Goal: Find specific page/section: Find specific page/section

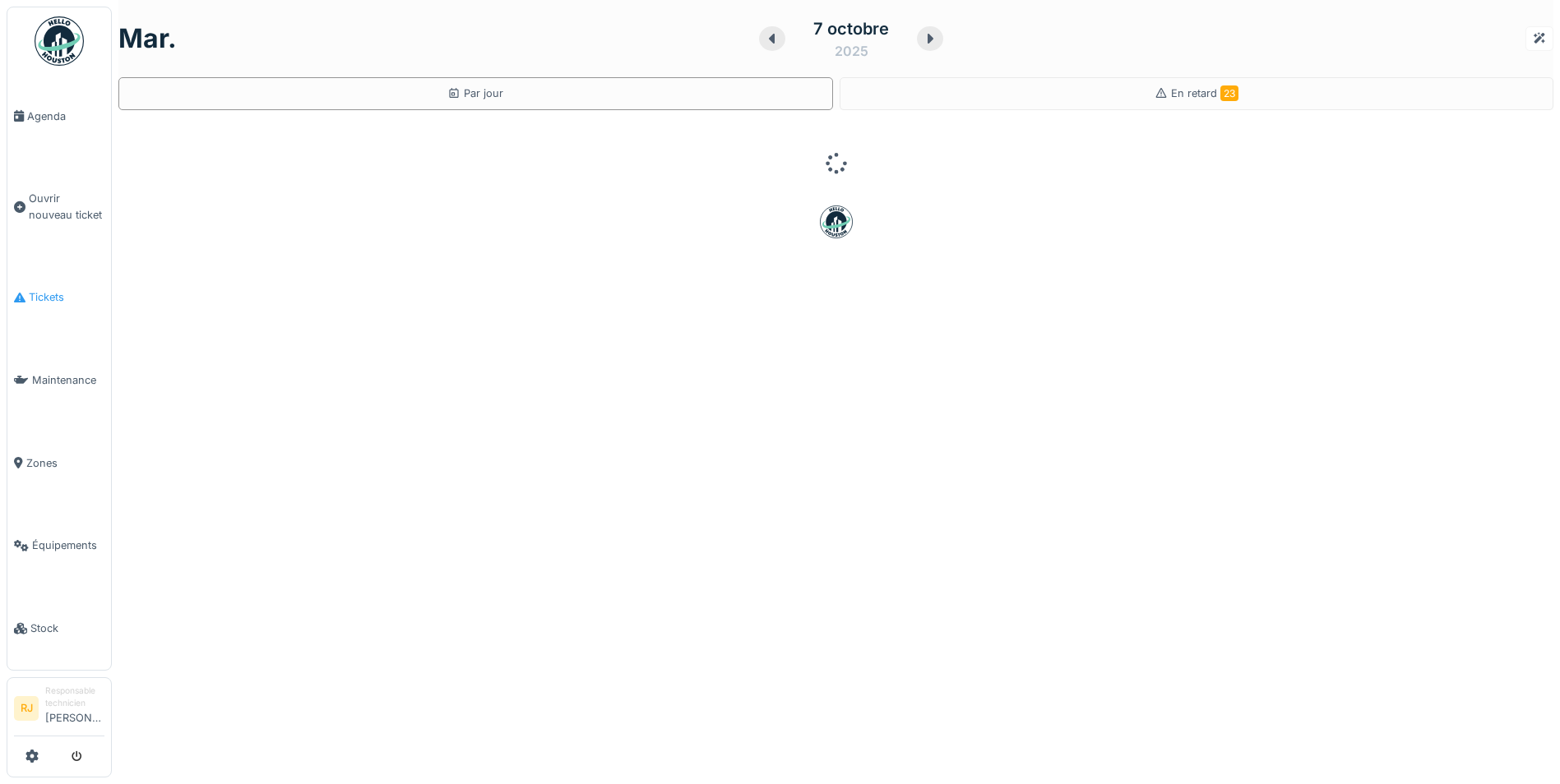
click at [69, 302] on link "Tickets" at bounding box center [59, 298] width 104 height 83
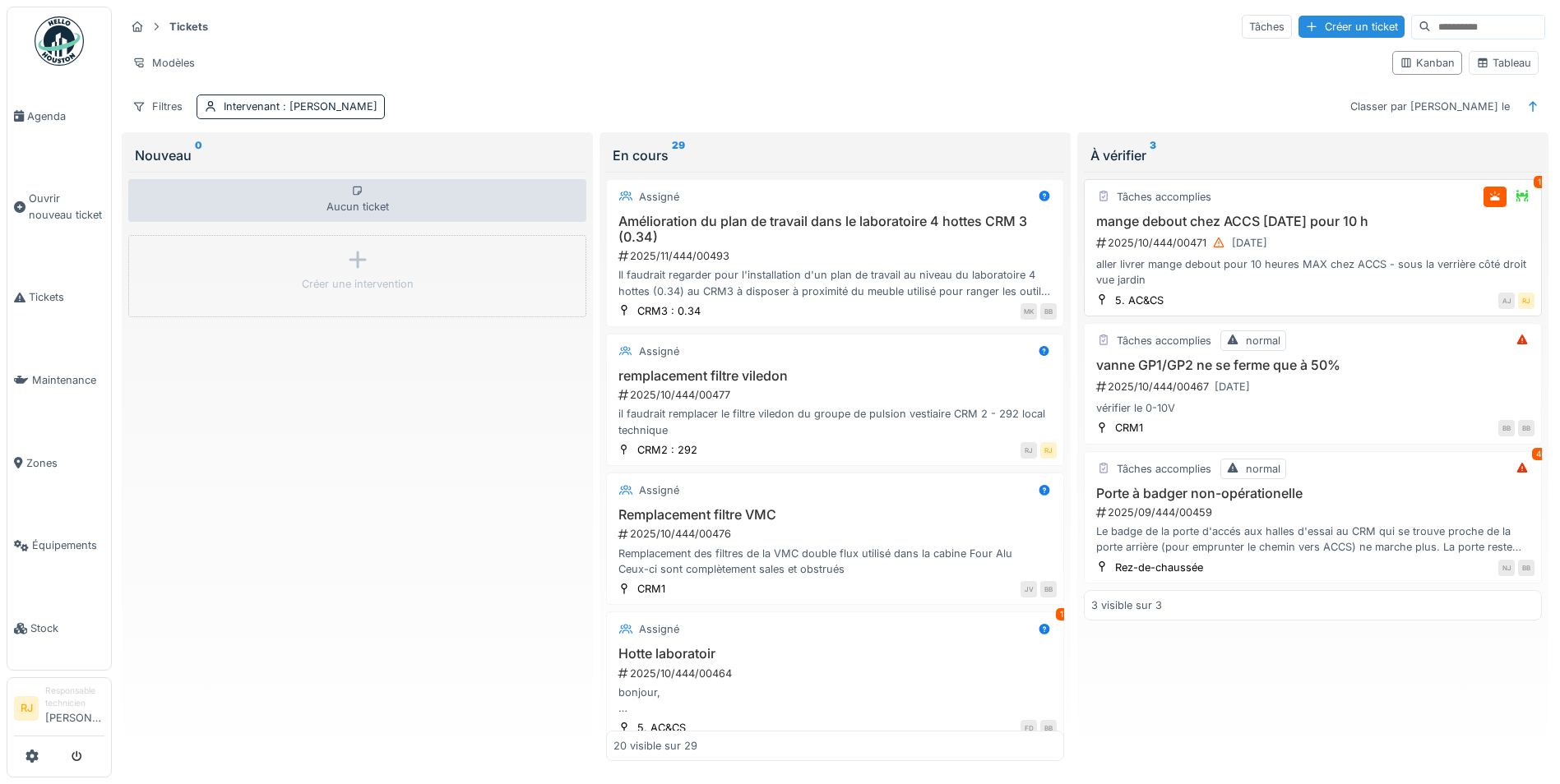
click at [921, 242] on h3 "Amélioration du plan de travail dans le laboratoire 4 hottes CRM 3 (0.34)" at bounding box center [835, 229] width 443 height 31
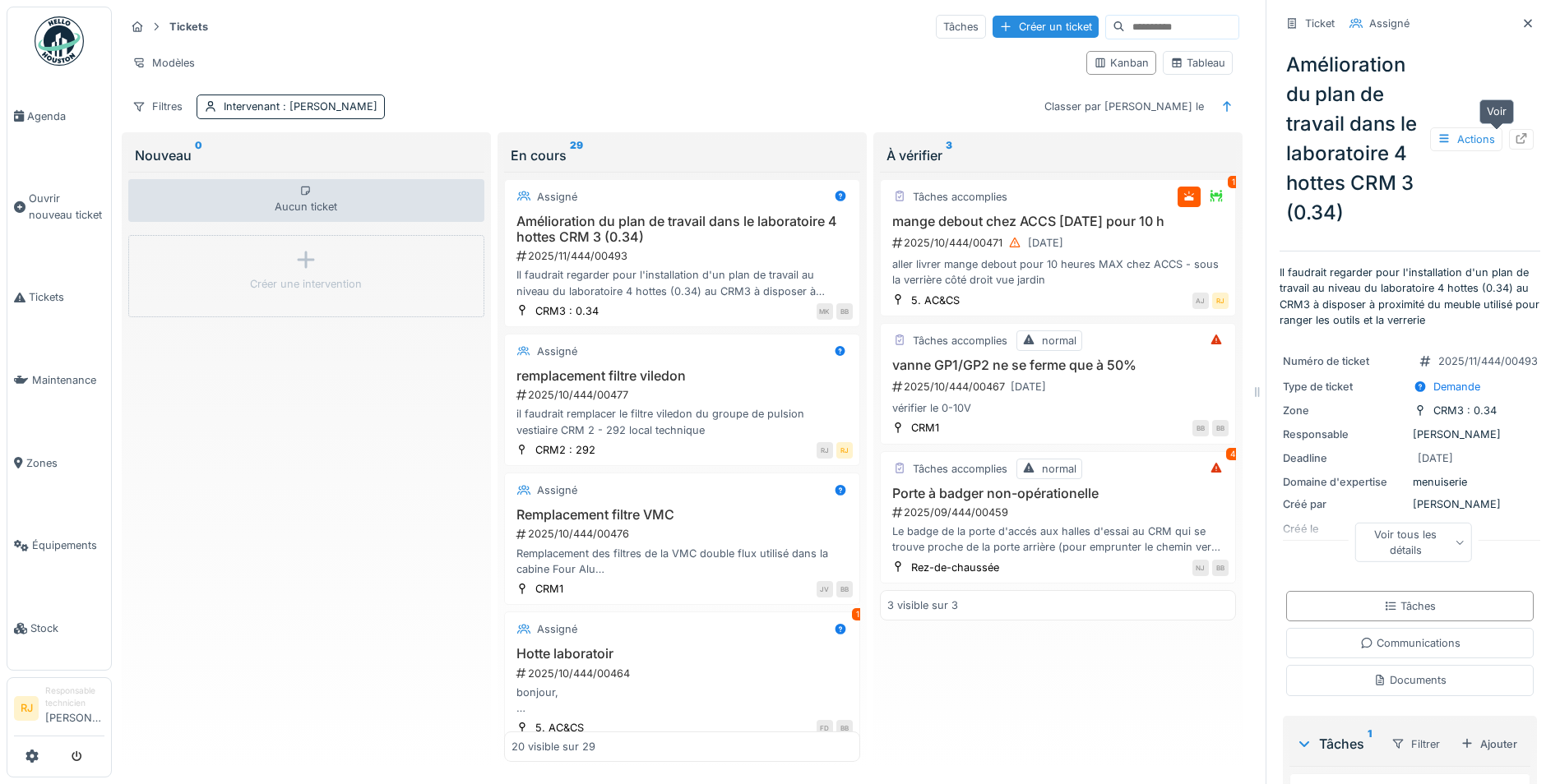
click at [1517, 136] on icon at bounding box center [1521, 138] width 10 height 10
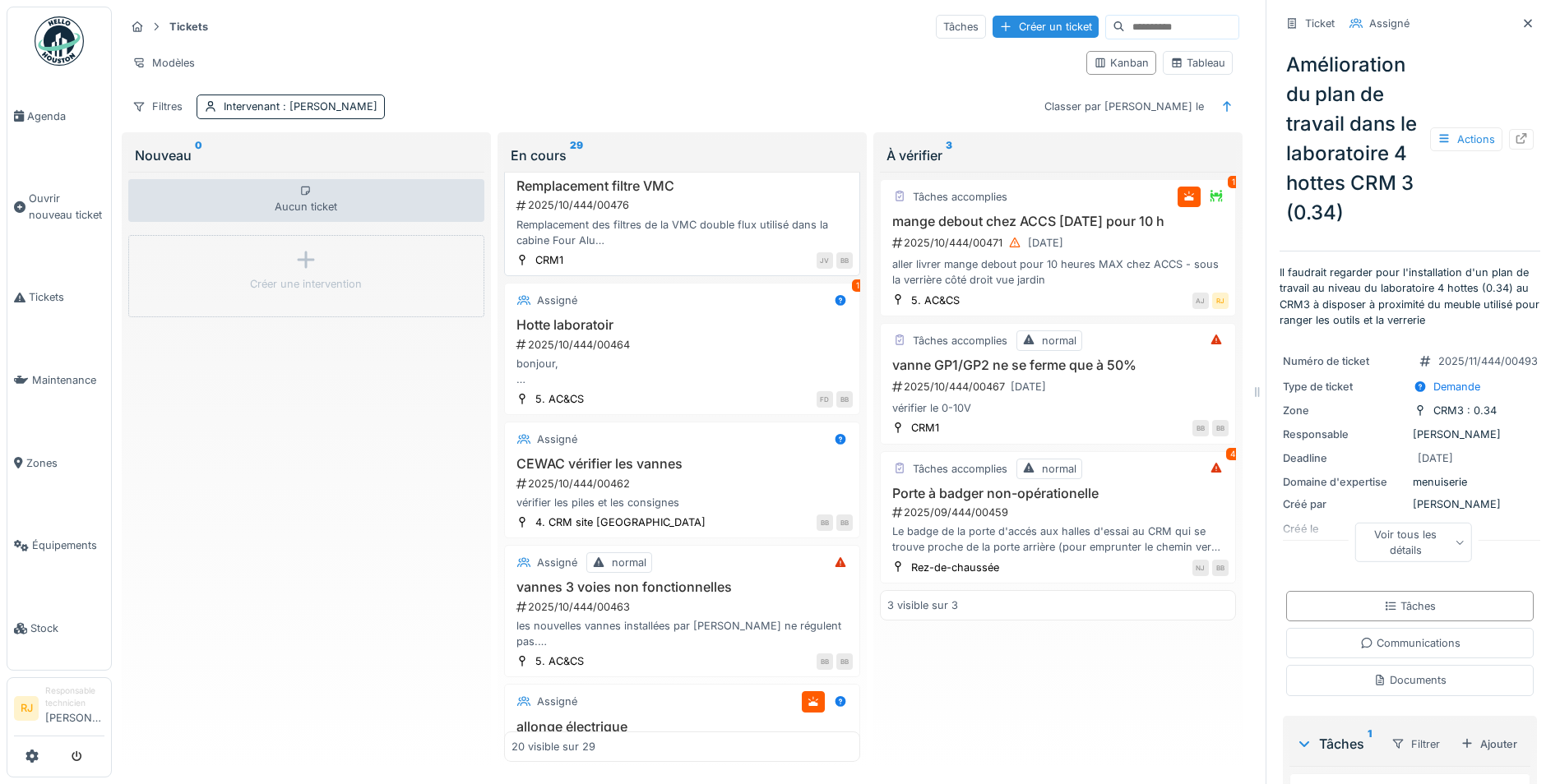
scroll to position [411, 0]
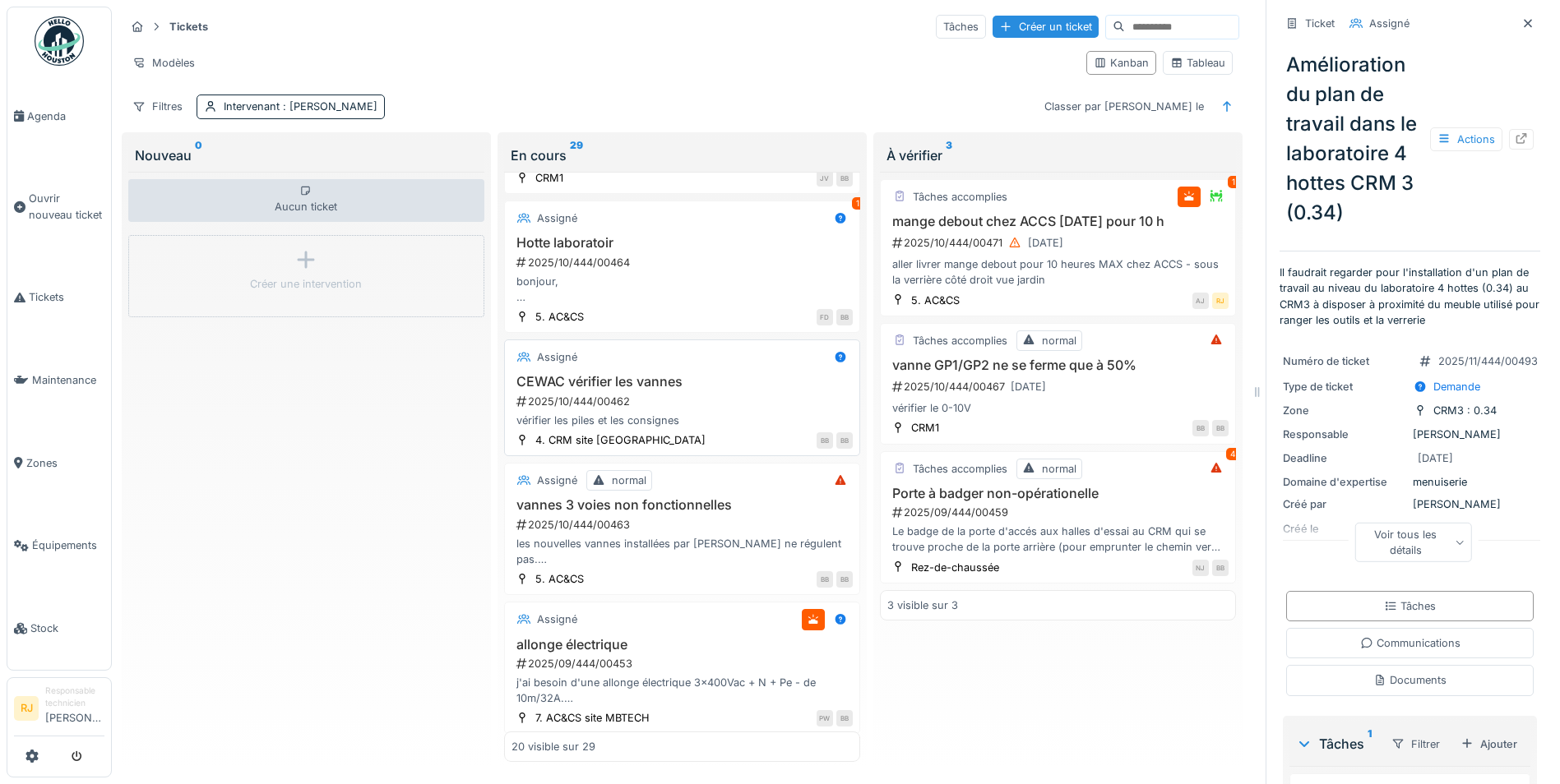
click at [568, 378] on h3 "CEWAC vérifier les vannes" at bounding box center [682, 382] width 342 height 16
